Goal: Task Accomplishment & Management: Manage account settings

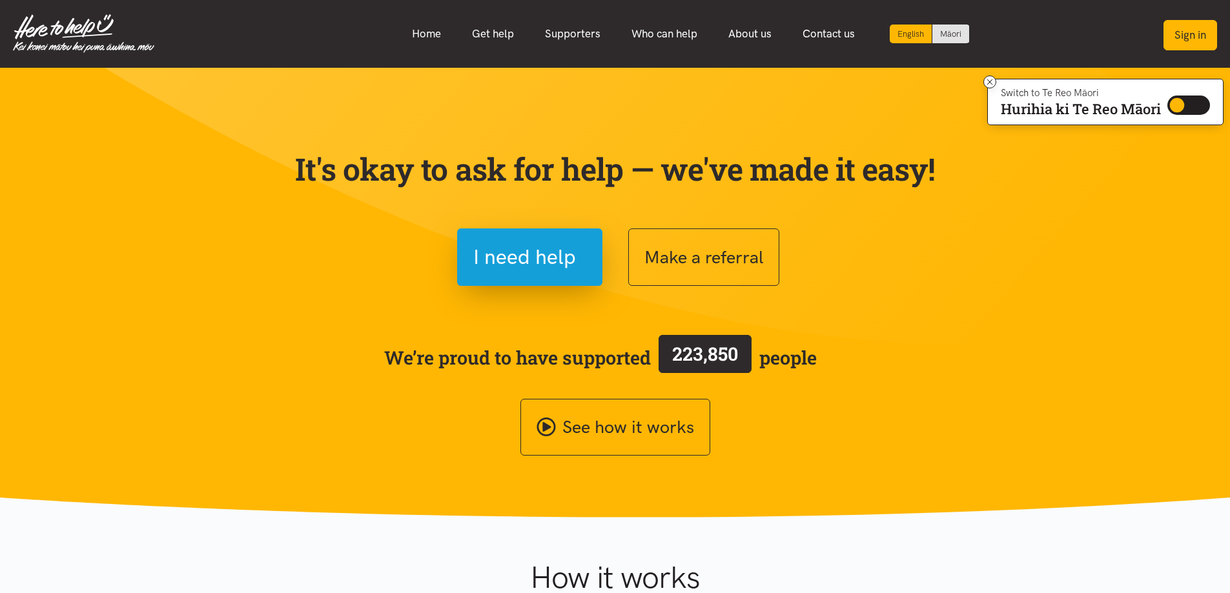
click at [1173, 32] on button "Sign in" at bounding box center [1190, 35] width 54 height 30
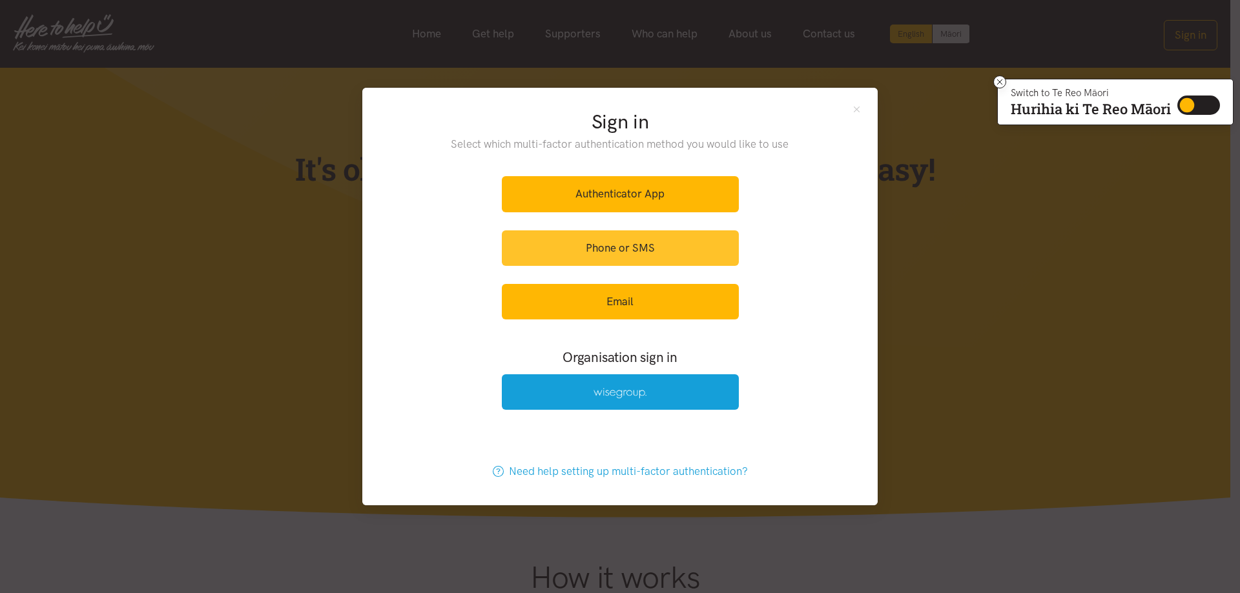
click at [614, 249] on link "Phone or SMS" at bounding box center [620, 248] width 237 height 36
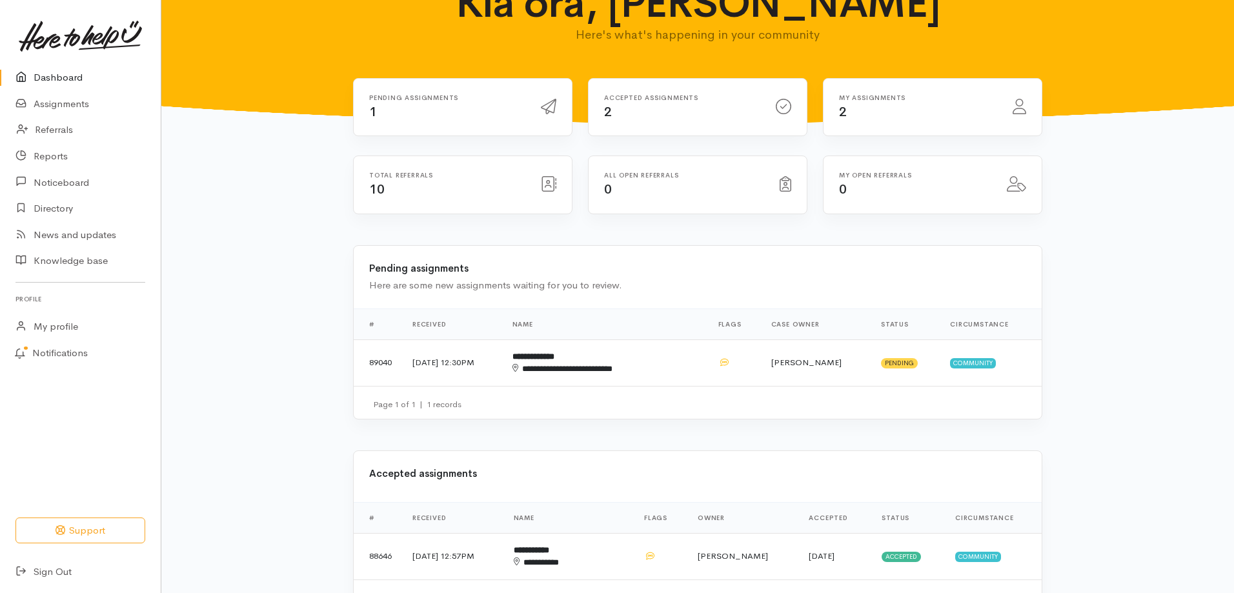
scroll to position [129, 0]
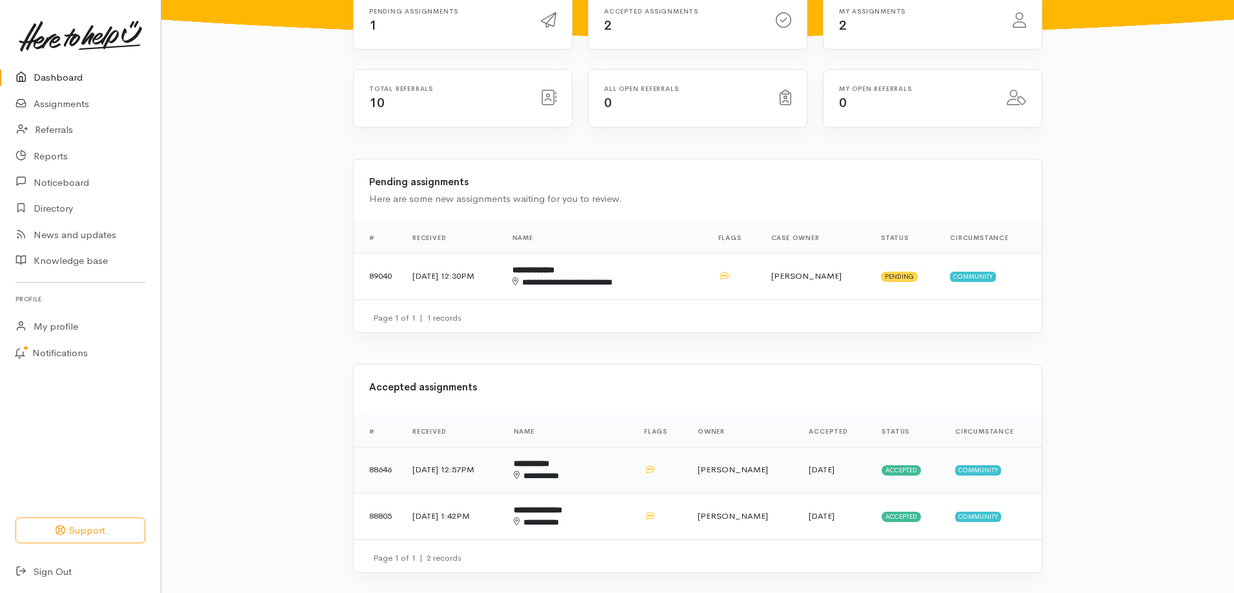
click at [549, 460] on b "**********" at bounding box center [532, 464] width 36 height 8
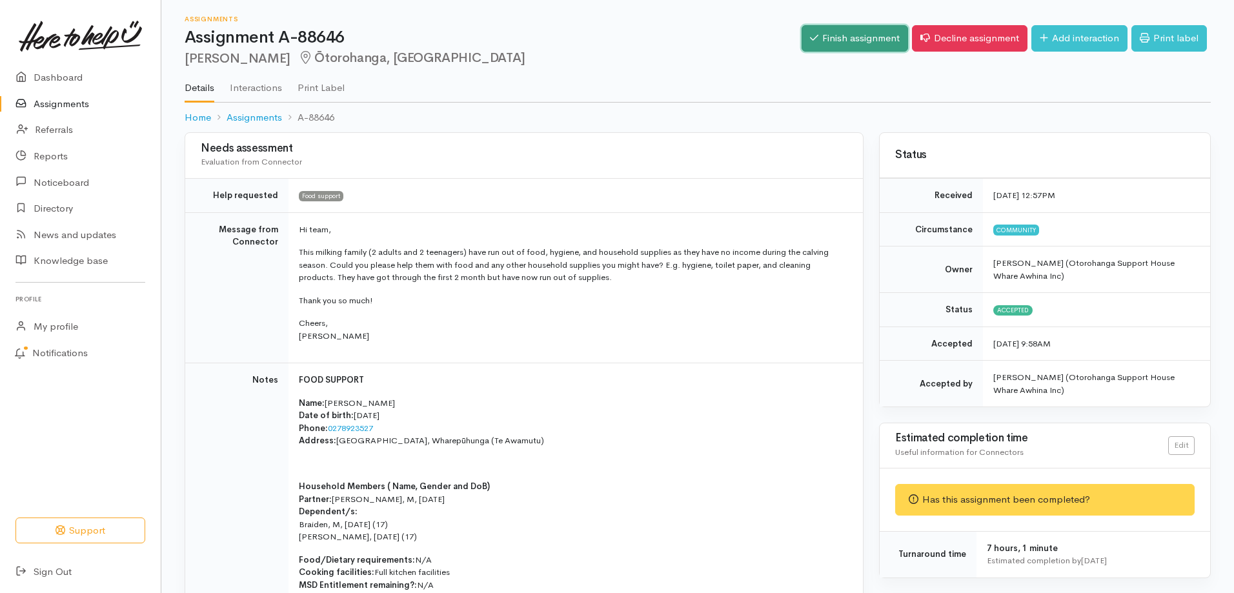
click at [863, 44] on link "Finish assignment" at bounding box center [855, 38] width 107 height 26
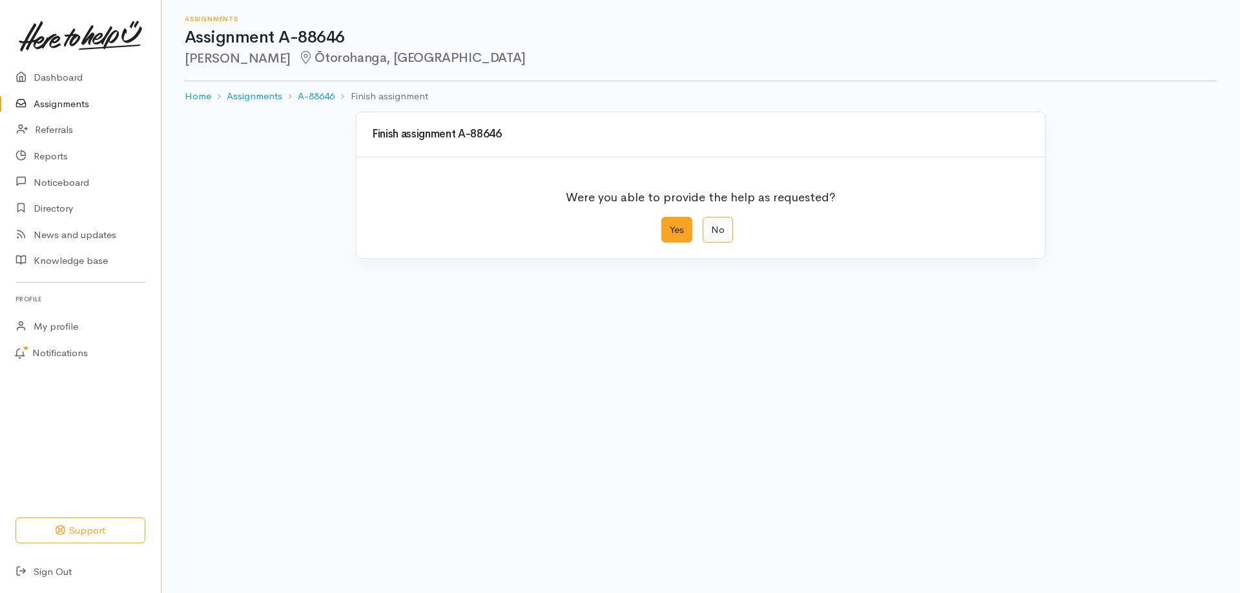
click at [684, 230] on label "Yes" at bounding box center [676, 230] width 31 height 26
click at [670, 225] on input "Yes" at bounding box center [665, 221] width 8 height 8
radio input "true"
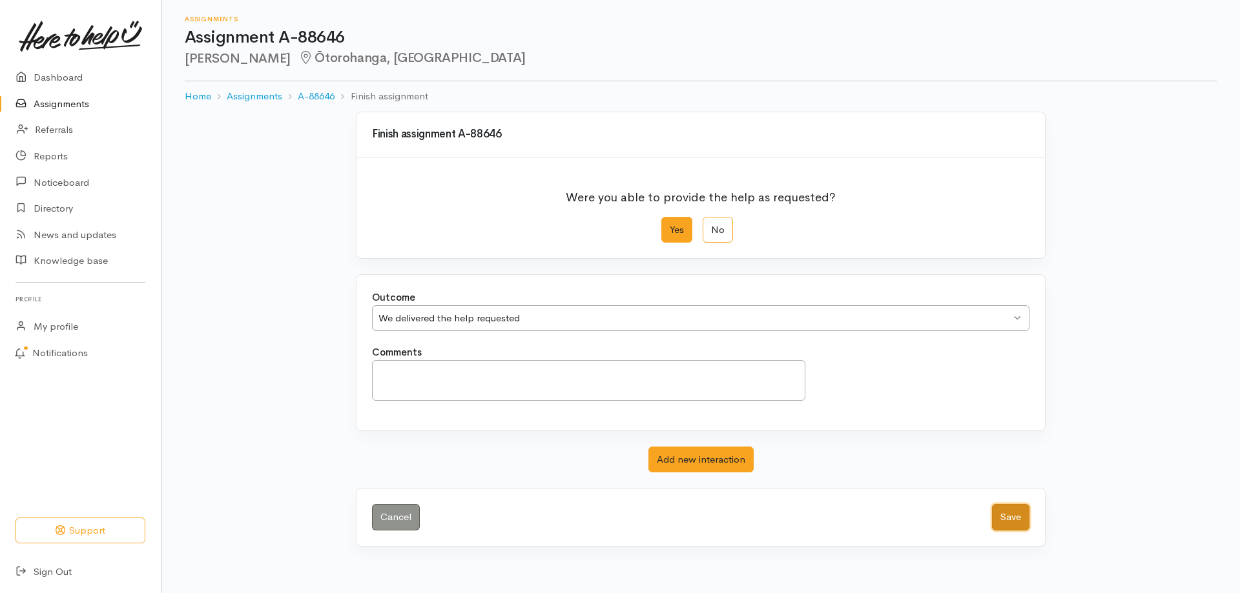
click at [1021, 522] on button "Save" at bounding box center [1010, 517] width 37 height 26
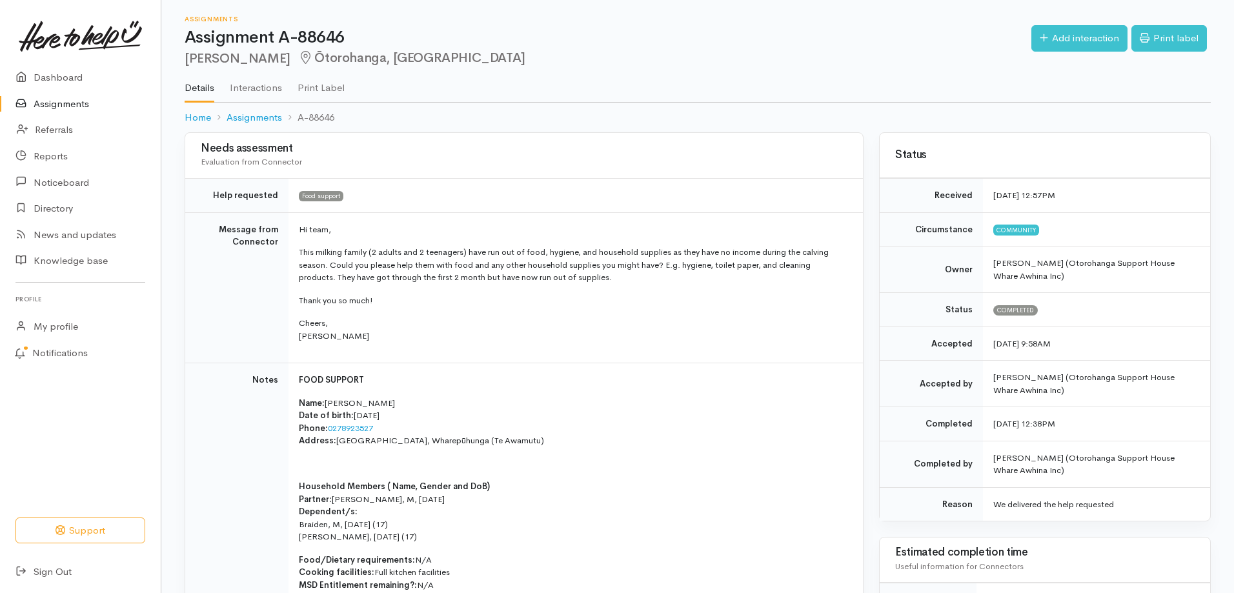
click at [56, 105] on link "Assignments" at bounding box center [80, 104] width 161 height 26
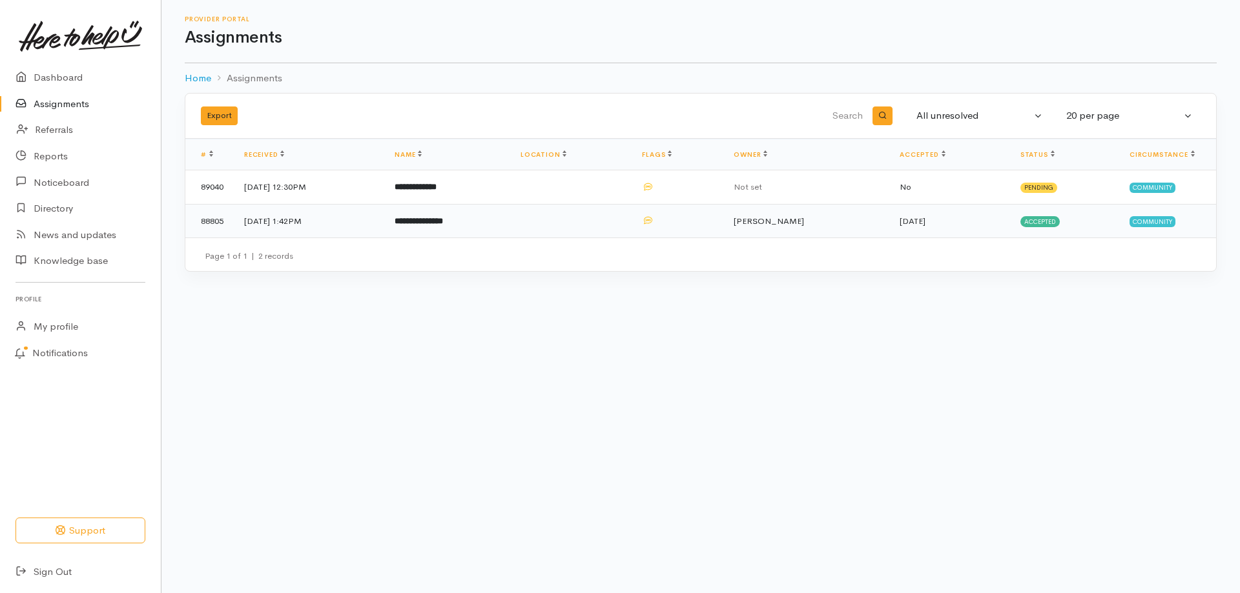
click at [443, 222] on b "**********" at bounding box center [418, 221] width 48 height 8
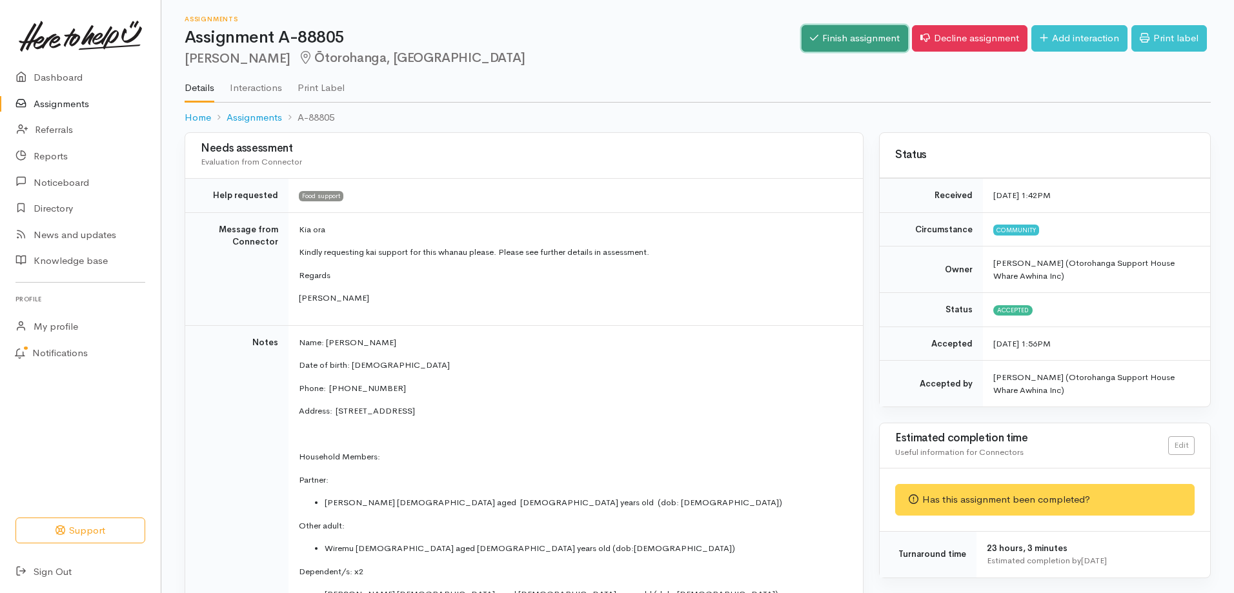
click at [834, 31] on link "Finish assignment" at bounding box center [855, 38] width 107 height 26
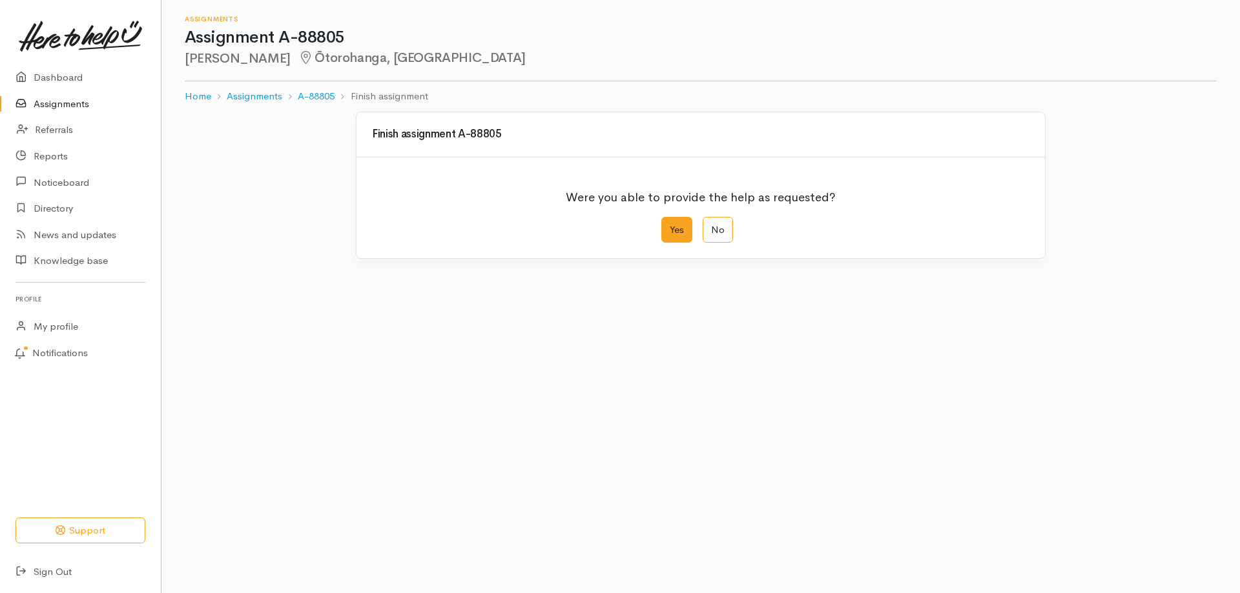
click at [683, 238] on label "Yes" at bounding box center [676, 230] width 31 height 26
click at [670, 225] on input "Yes" at bounding box center [665, 221] width 8 height 8
radio input "true"
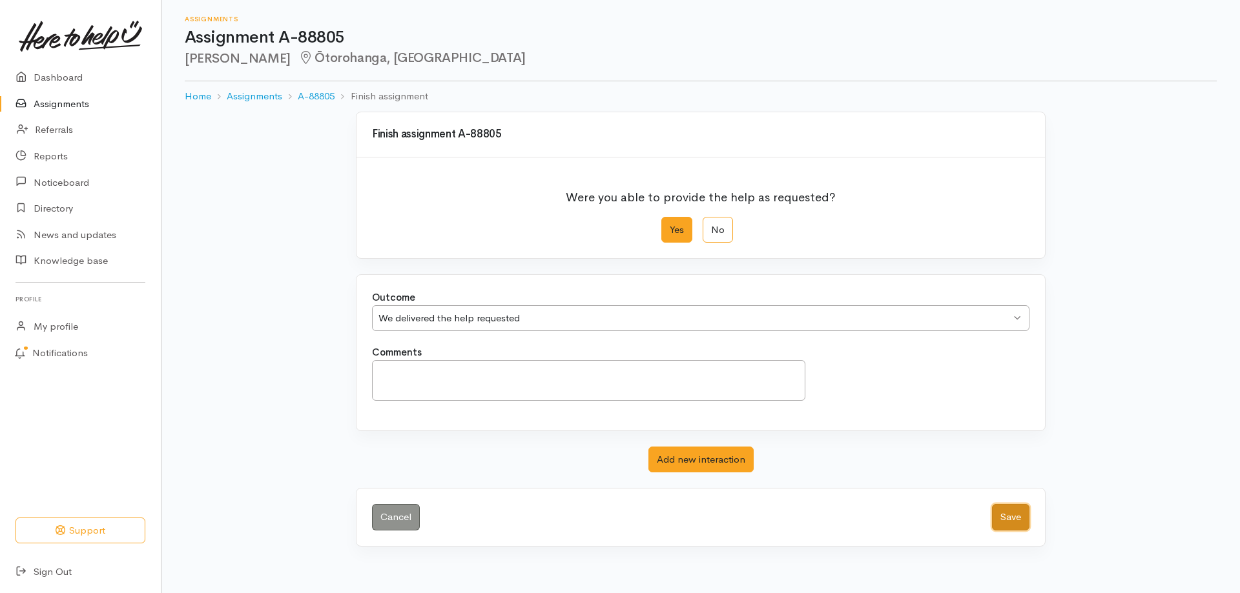
click at [997, 515] on button "Save" at bounding box center [1010, 517] width 37 height 26
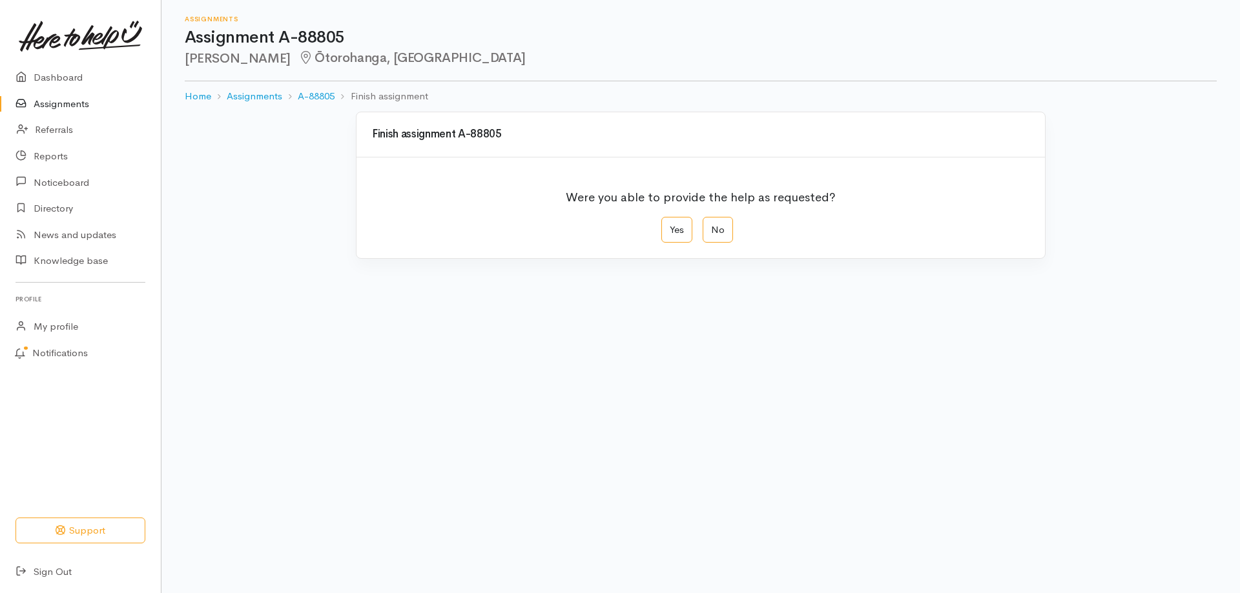
click at [66, 112] on link "Assignments" at bounding box center [80, 104] width 161 height 26
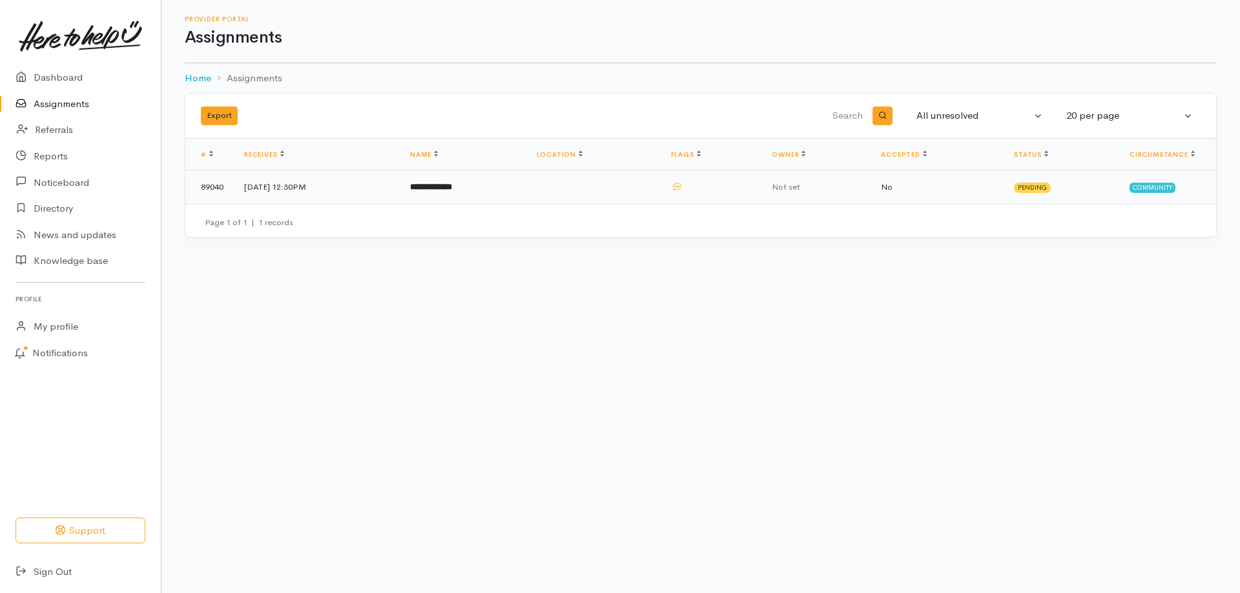
click at [452, 186] on b "**********" at bounding box center [431, 187] width 42 height 8
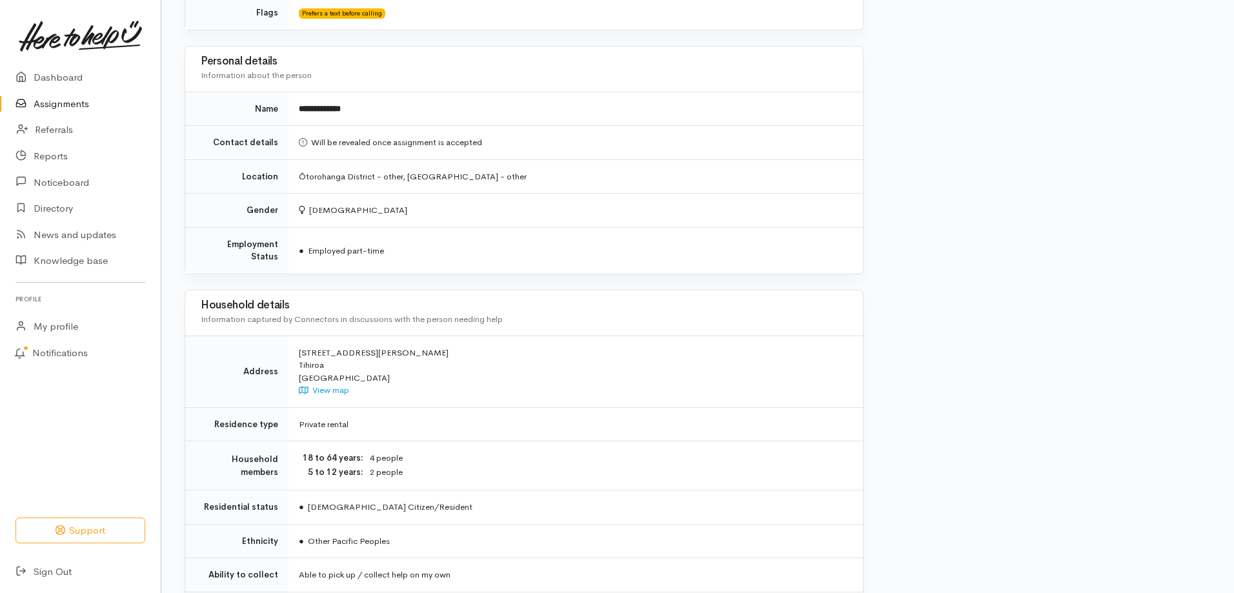
scroll to position [954, 0]
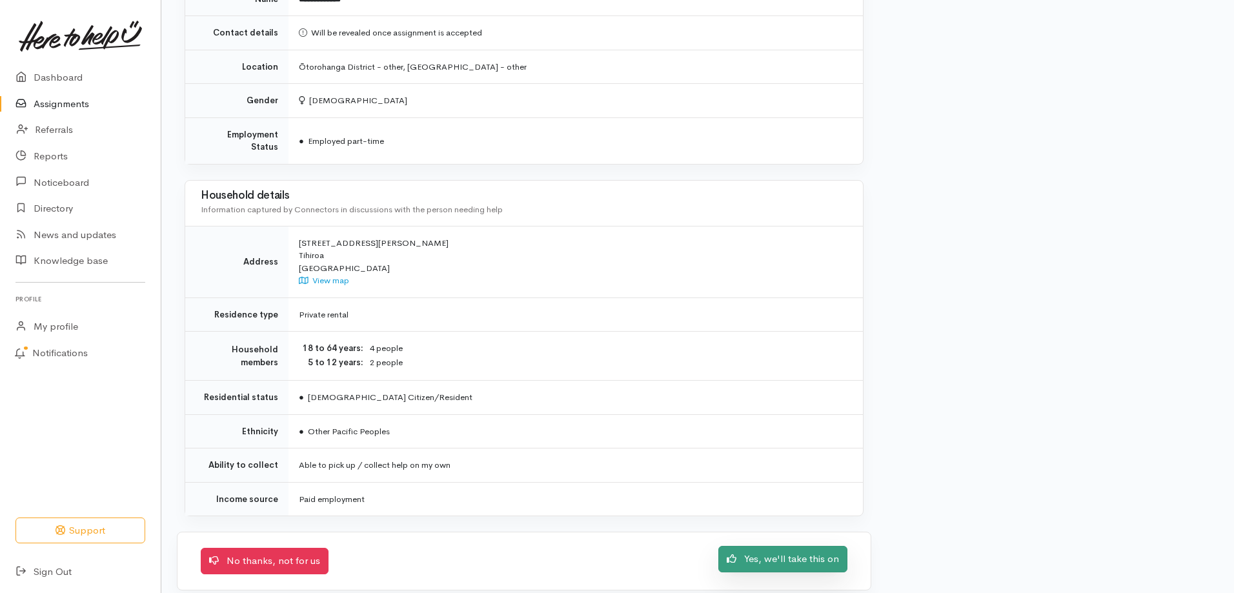
click at [790, 551] on link "Yes, we'll take this on" at bounding box center [783, 559] width 129 height 26
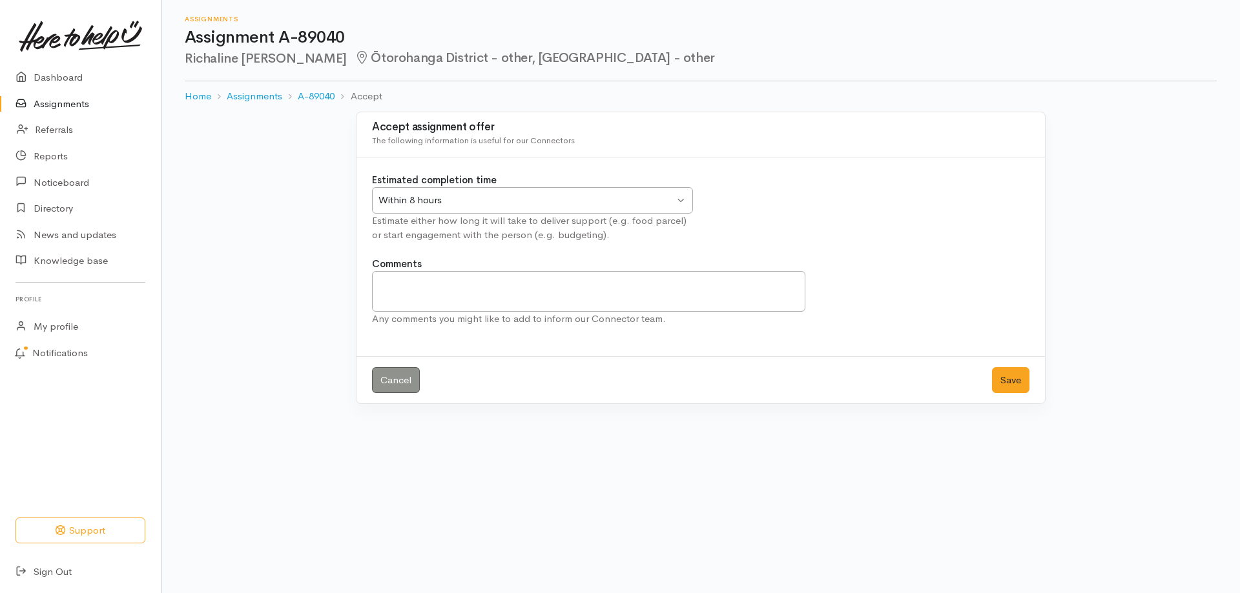
click at [680, 197] on div "Within 8 hours Within 8 hours" at bounding box center [532, 200] width 321 height 26
click at [1006, 383] on button "Save" at bounding box center [1010, 380] width 37 height 26
